Goal: Navigation & Orientation: Find specific page/section

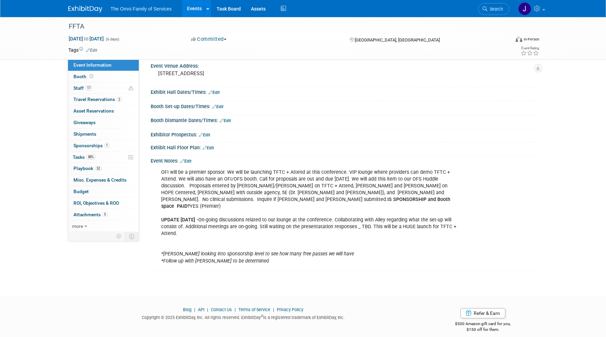
click at [78, 11] on img at bounding box center [85, 9] width 34 height 7
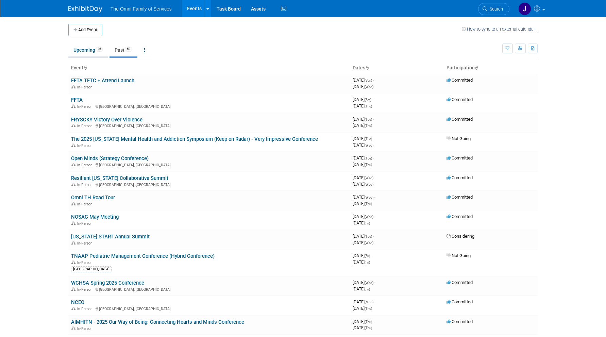
click at [86, 50] on link "Upcoming 26" at bounding box center [88, 50] width 40 height 13
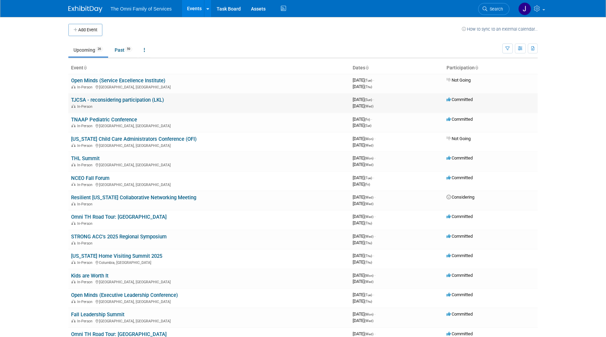
click at [90, 99] on link "TJCSA - reconsidering participation (LKL)" at bounding box center [117, 100] width 93 height 6
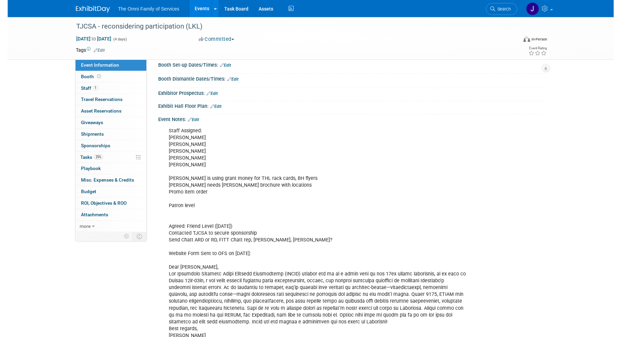
scroll to position [93, 0]
